Goal: Transaction & Acquisition: Purchase product/service

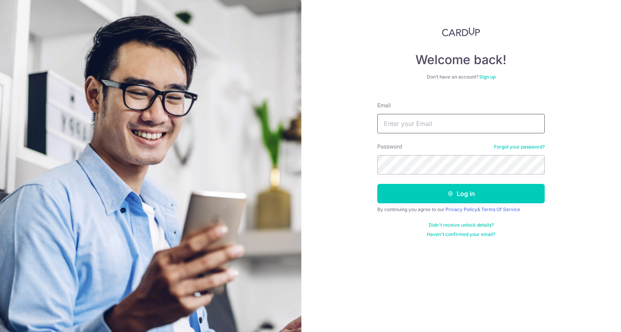
click at [415, 126] on input "Email" at bounding box center [460, 123] width 167 height 19
type input "yao@envy-less.com"
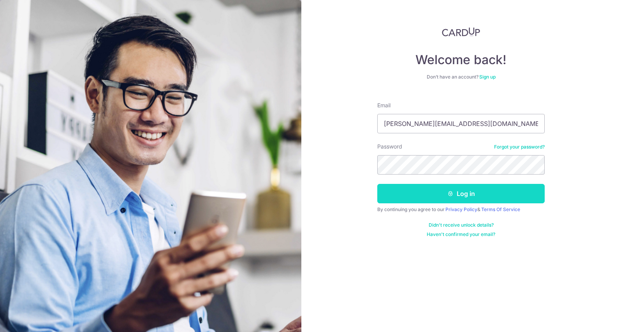
click at [472, 195] on button "Log in" at bounding box center [460, 193] width 167 height 19
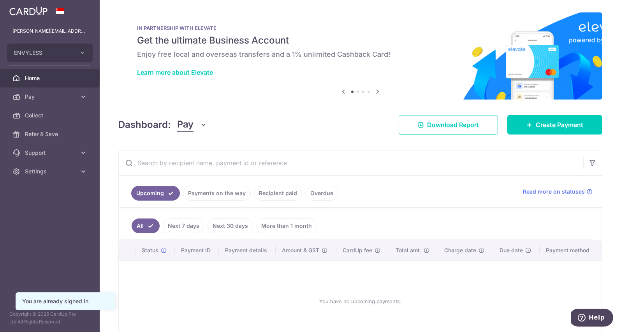
click at [275, 197] on link "Recipient paid" at bounding box center [278, 193] width 48 height 15
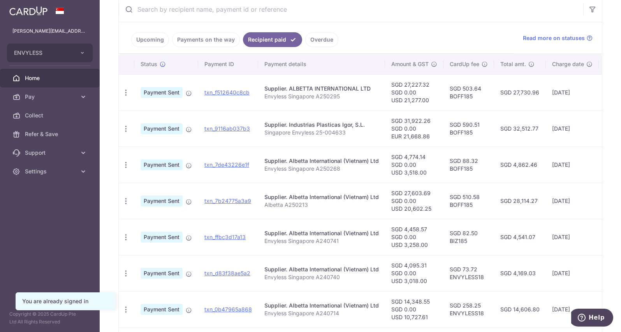
scroll to position [156, 0]
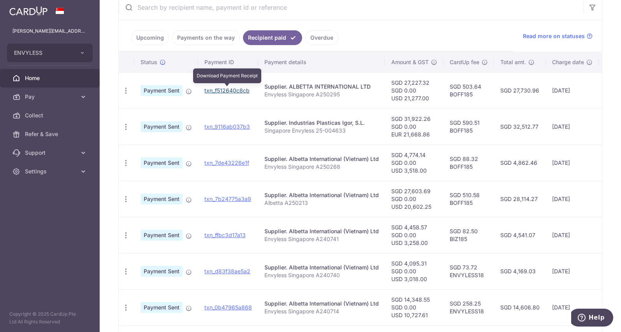
drag, startPoint x: 244, startPoint y: 90, endPoint x: 346, endPoint y: 25, distance: 120.6
click at [244, 90] on link "txn_f512640c8cb" at bounding box center [226, 90] width 45 height 7
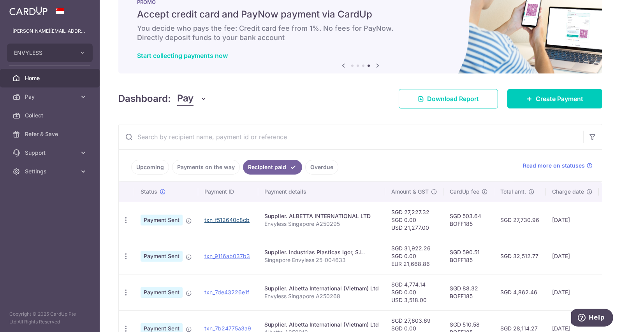
scroll to position [0, 0]
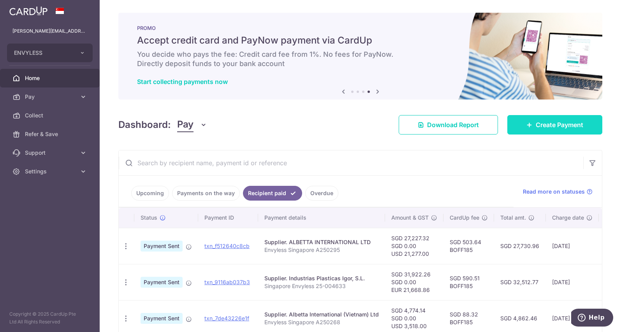
click at [532, 117] on link "Create Payment" at bounding box center [554, 124] width 95 height 19
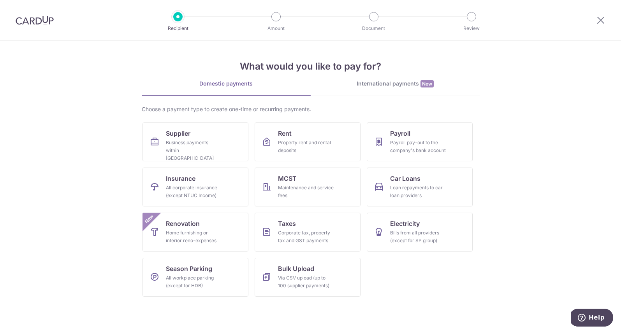
click at [424, 85] on span "New" at bounding box center [426, 83] width 13 height 7
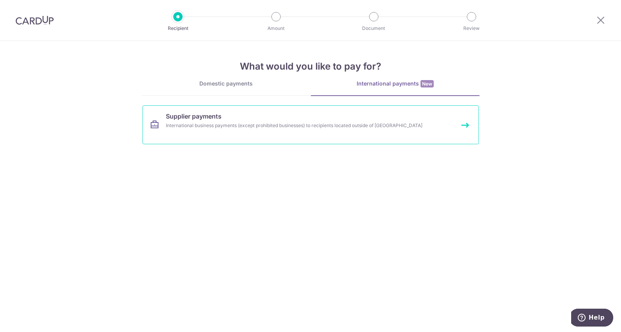
click at [268, 132] on link "Supplier payments International business payments (except prohibited businesses…" at bounding box center [310, 124] width 336 height 39
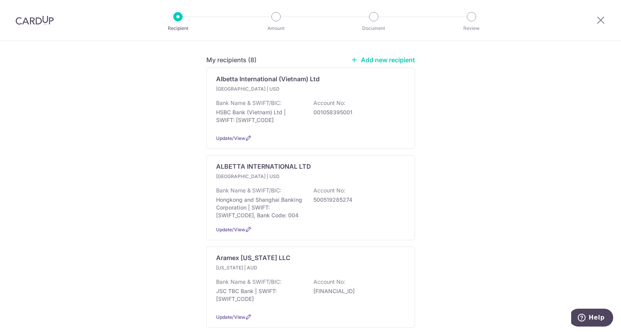
scroll to position [117, 0]
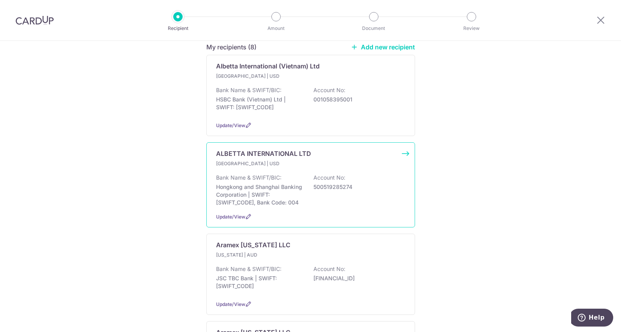
click at [338, 192] on div "Bank Name & SWIFT/BIC: Hongkong and Shanghai Banking Corporation | SWIFT: HSBCH…" at bounding box center [310, 190] width 189 height 33
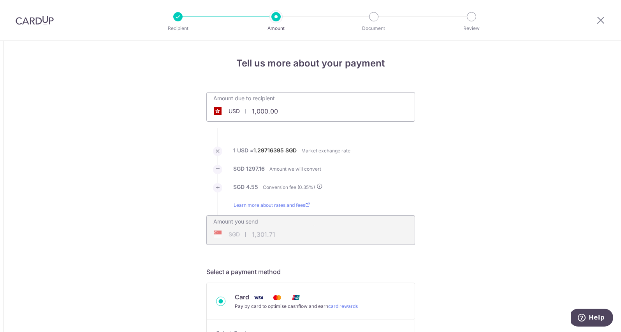
drag, startPoint x: 286, startPoint y: 111, endPoint x: 239, endPoint y: 113, distance: 47.9
click at [239, 113] on div "USD 1,000.00 1000" at bounding box center [267, 111] width 120 height 18
type input "11,575.40"
type input "15,067.43"
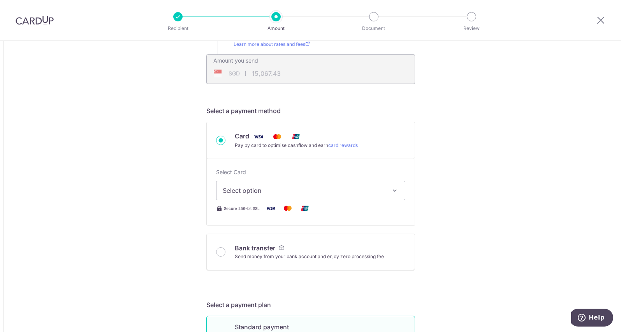
scroll to position [169, 0]
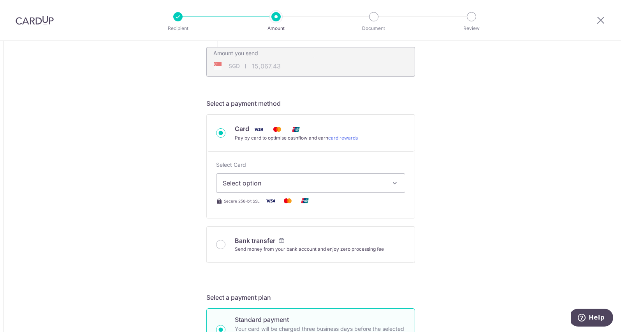
click at [305, 187] on span "Select option" at bounding box center [304, 183] width 162 height 9
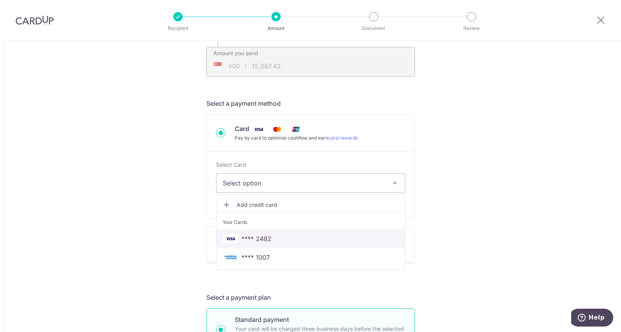
click at [275, 241] on span "**** 2482" at bounding box center [311, 238] width 176 height 9
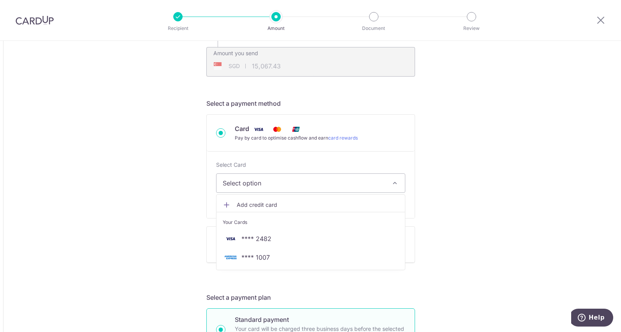
type input "11,575.40"
type input "15,067.75"
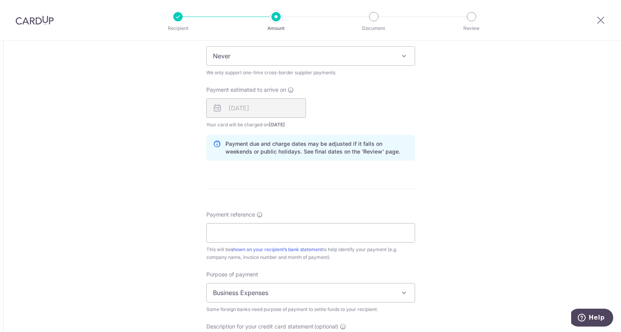
scroll to position [532, 0]
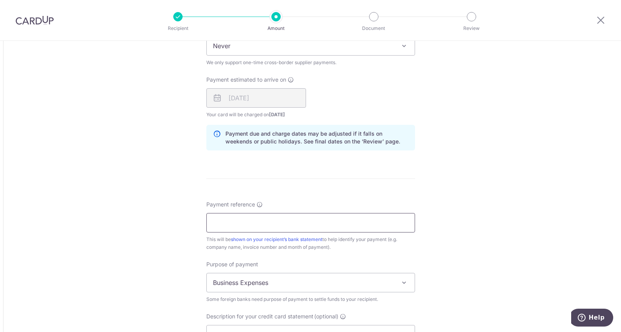
click at [265, 224] on input "Payment reference" at bounding box center [310, 222] width 209 height 19
type input "Albetta A250303"
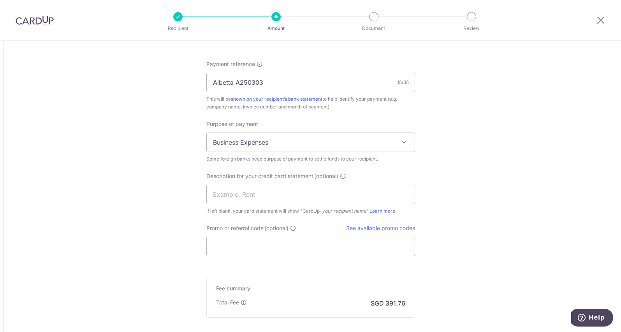
scroll to position [674, 0]
click at [286, 191] on input "text" at bounding box center [310, 192] width 209 height 19
type input "Albetta"
click at [288, 72] on input "Albetta A250303" at bounding box center [310, 80] width 209 height 19
click at [221, 81] on input "Albetta A250303" at bounding box center [310, 80] width 209 height 19
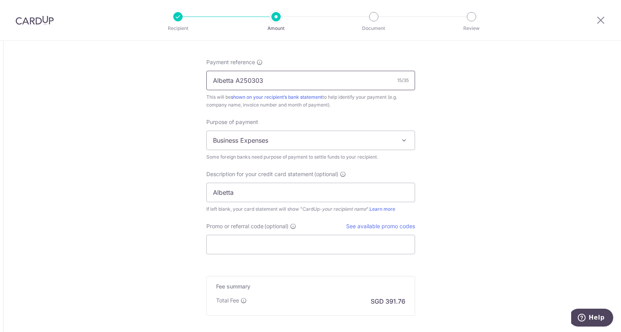
click at [221, 81] on input "Albetta A250303" at bounding box center [310, 80] width 209 height 19
type input "ENVYLESS A250303"
click at [259, 190] on input "Albetta" at bounding box center [310, 192] width 209 height 19
type input "Albetta A250303"
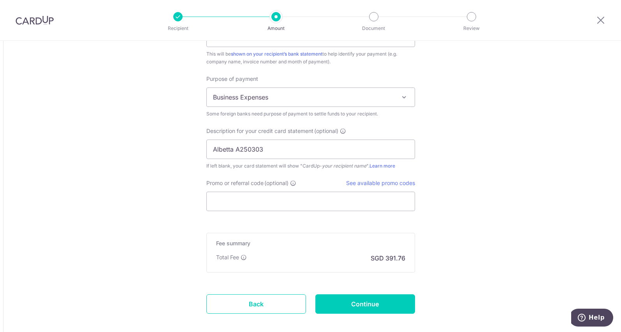
scroll to position [752, 0]
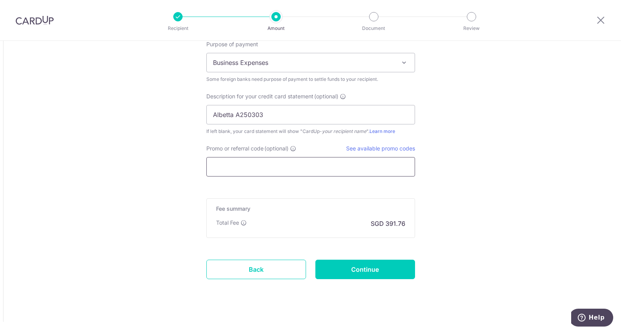
click at [255, 168] on input "Promo or referral code (optional)" at bounding box center [310, 166] width 209 height 19
click at [222, 166] on input "Promo or referral code (optional)" at bounding box center [310, 166] width 209 height 19
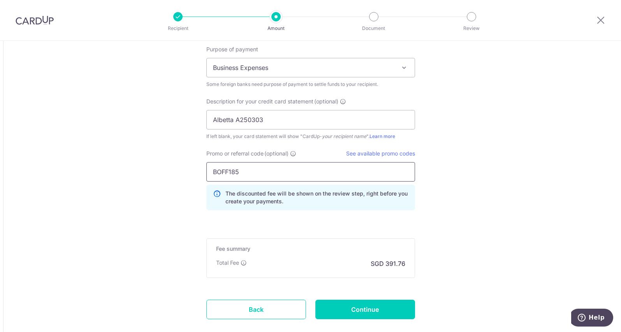
scroll to position [739, 0]
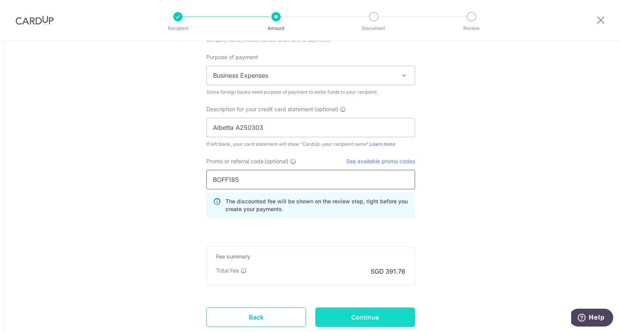
type input "BOFF185"
click at [382, 314] on input "Continue" at bounding box center [365, 317] width 100 height 19
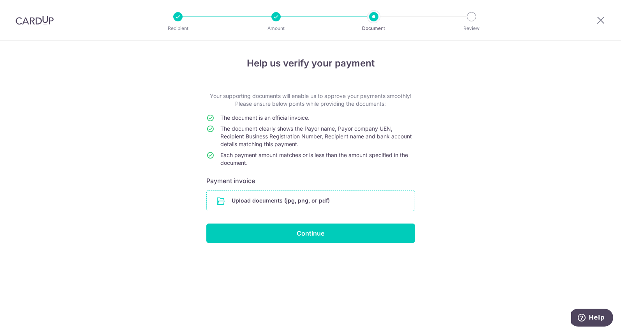
click at [308, 201] on input "file" at bounding box center [311, 201] width 208 height 20
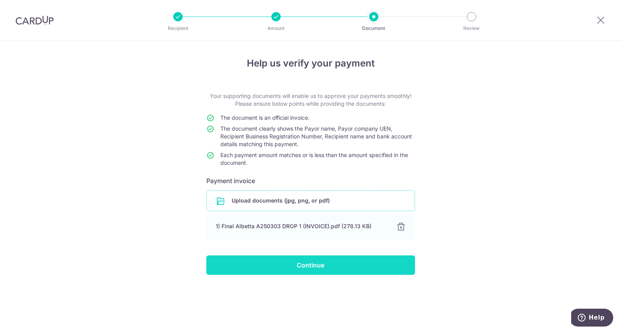
click at [324, 270] on input "Continue" at bounding box center [310, 265] width 209 height 19
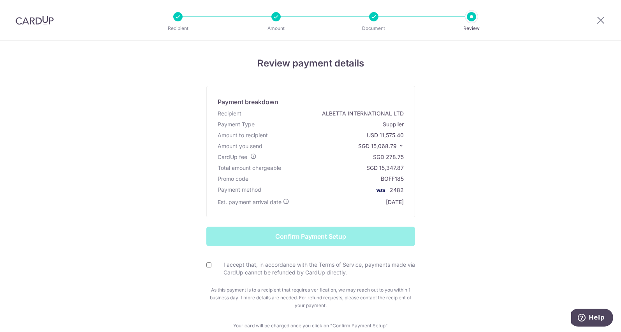
scroll to position [13, 0]
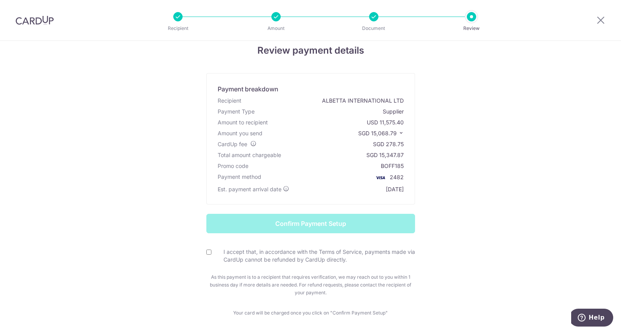
click at [206, 253] on input "I accept that, in accordance with the Terms of Service, payments made via CardU…" at bounding box center [208, 252] width 5 height 5
checkbox input "true"
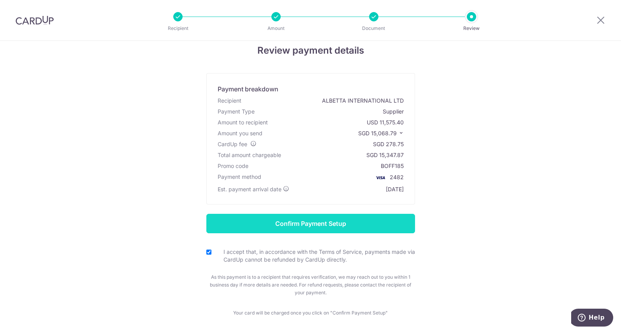
click at [329, 223] on input "Confirm Payment Setup" at bounding box center [310, 223] width 209 height 19
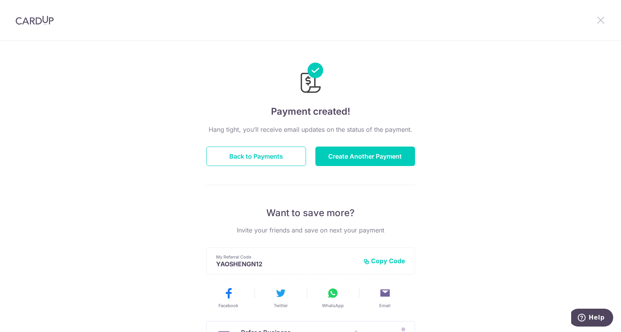
click at [600, 16] on icon at bounding box center [600, 20] width 9 height 10
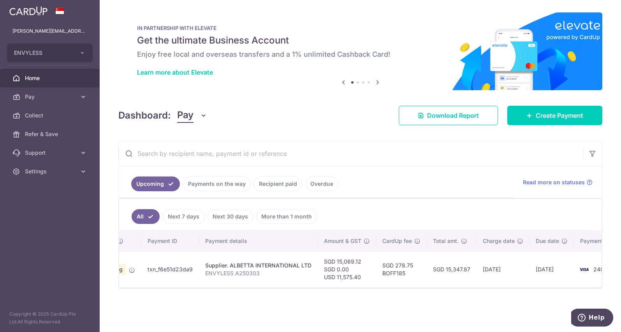
scroll to position [0, 49]
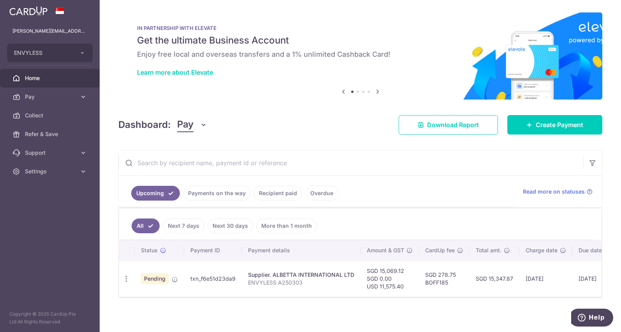
click at [210, 195] on link "Payments on the way" at bounding box center [217, 193] width 68 height 15
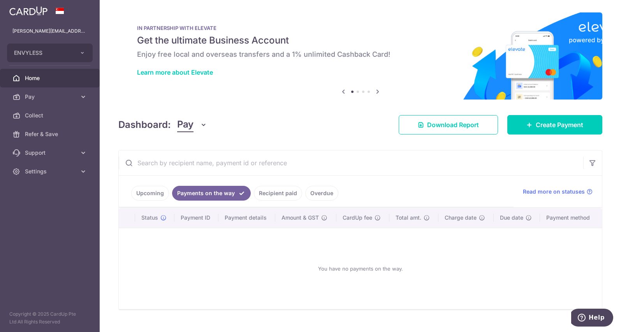
click at [153, 186] on link "Upcoming" at bounding box center [150, 193] width 38 height 15
